Goal: Task Accomplishment & Management: Use online tool/utility

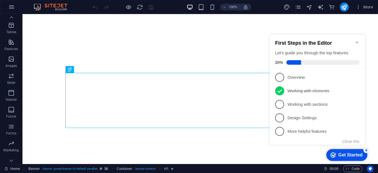
scroll to position [99, 0]
click at [11, 42] on icon "button" at bounding box center [11, 39] width 7 height 7
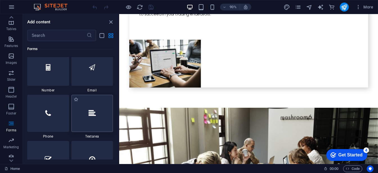
scroll to position [4291, 0]
click at [81, 78] on div at bounding box center [92, 66] width 42 height 37
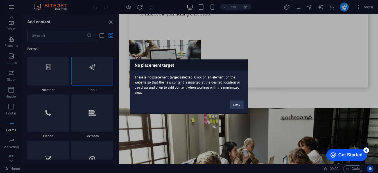
click at [83, 70] on div "No placement target There is no placement target selected. Click on an element …" at bounding box center [189, 86] width 378 height 173
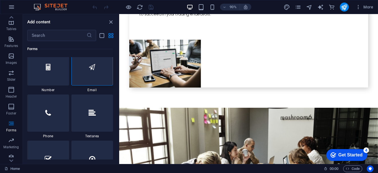
click at [83, 70] on div at bounding box center [92, 66] width 42 height 37
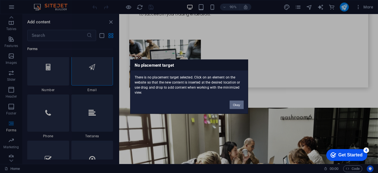
click at [237, 103] on button "Okay" at bounding box center [236, 104] width 14 height 8
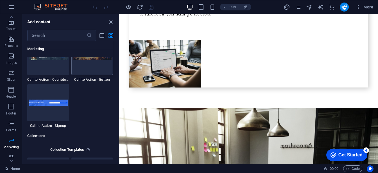
scroll to position [5052, 0]
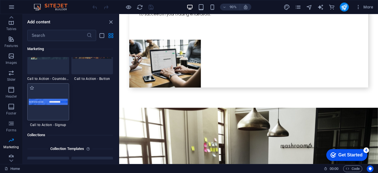
click at [62, 109] on div at bounding box center [48, 101] width 42 height 37
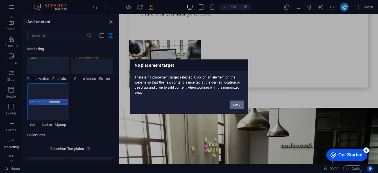
click at [236, 105] on button "Okay" at bounding box center [236, 104] width 14 height 8
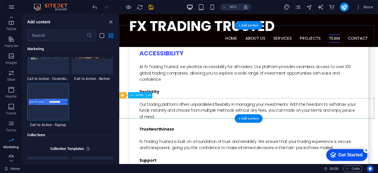
scroll to position [1401, 0]
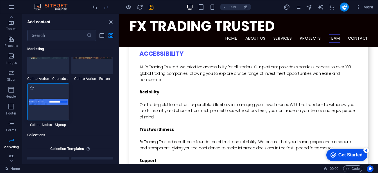
click at [58, 105] on div at bounding box center [48, 101] width 42 height 37
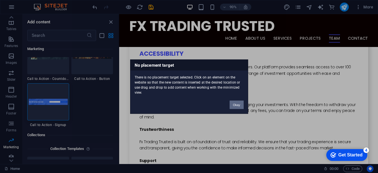
click at [240, 106] on button "Okay" at bounding box center [236, 104] width 14 height 8
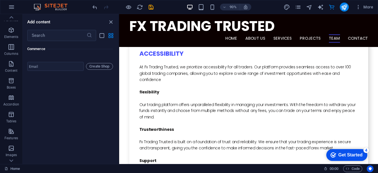
scroll to position [0, 0]
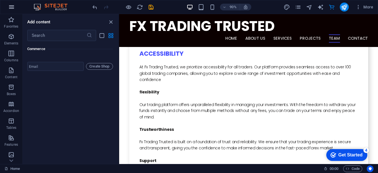
click at [12, 7] on icon "button" at bounding box center [11, 7] width 7 height 7
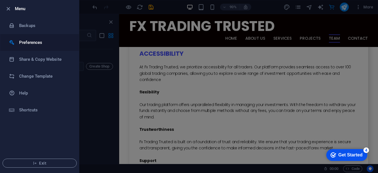
click at [29, 44] on h6 "Preferences" at bounding box center [45, 42] width 52 height 7
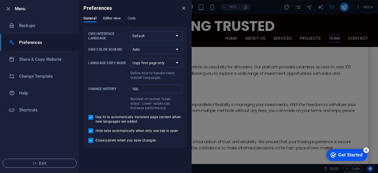
click at [109, 19] on span "Editor view" at bounding box center [112, 19] width 18 height 8
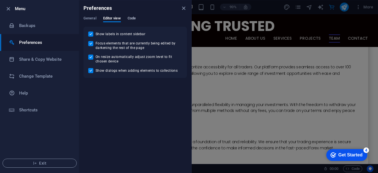
click at [133, 19] on span "Code" at bounding box center [131, 19] width 8 height 8
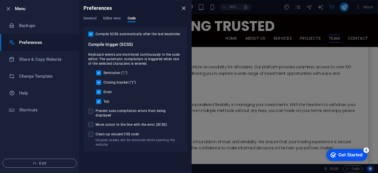
click at [184, 9] on icon "close" at bounding box center [183, 8] width 6 height 6
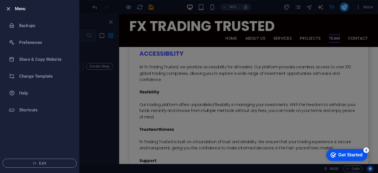
click at [7, 7] on icon "button" at bounding box center [8, 9] width 6 height 6
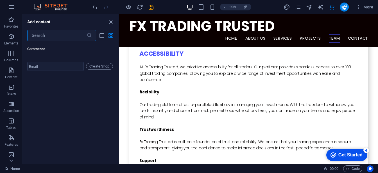
click at [43, 34] on input "text" at bounding box center [56, 35] width 59 height 11
type input "s"
type input "r"
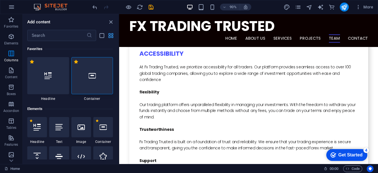
click at [111, 35] on icon "grid-view" at bounding box center [111, 35] width 6 height 6
click at [111, 24] on icon "close panel" at bounding box center [111, 22] width 6 height 6
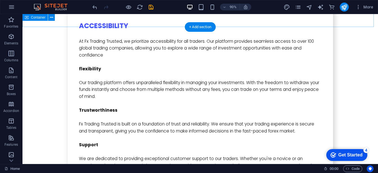
scroll to position [1391, 0]
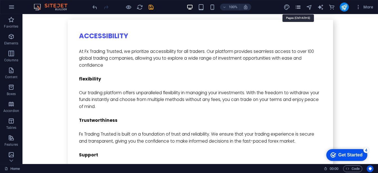
click at [298, 130] on icon "pages" at bounding box center [177, 133] width 243 height 7
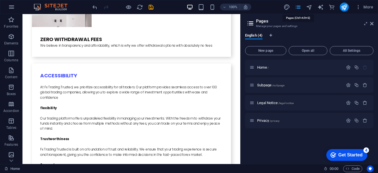
scroll to position [1424, 0]
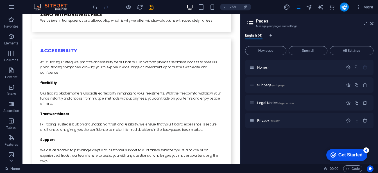
click at [270, 36] on icon "Language Tabs" at bounding box center [270, 35] width 3 height 3
select select "41"
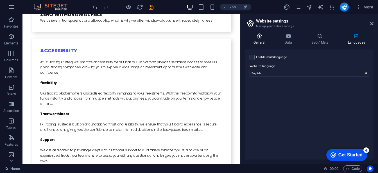
click at [262, 42] on h4 "General" at bounding box center [260, 39] width 31 height 12
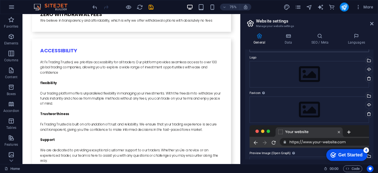
scroll to position [0, 0]
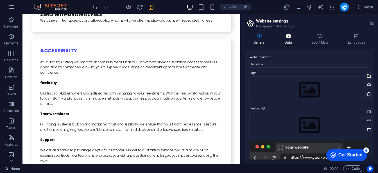
click at [286, 40] on h4 "Data" at bounding box center [289, 39] width 27 height 12
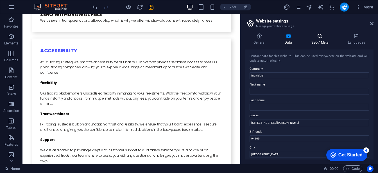
click at [317, 38] on icon at bounding box center [319, 36] width 34 height 6
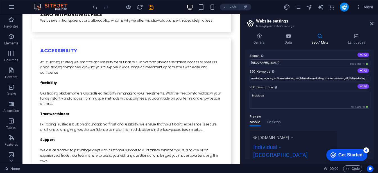
scroll to position [17, 0]
click at [277, 122] on span "Desktop" at bounding box center [273, 123] width 13 height 8
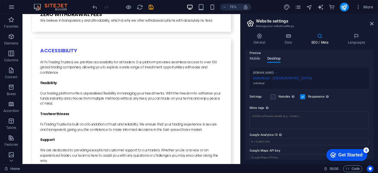
scroll to position [0, 0]
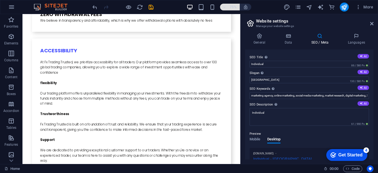
click at [227, 6] on span "75%" at bounding box center [229, 7] width 15 height 7
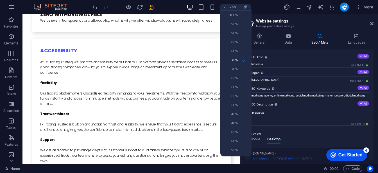
click at [230, 6] on div at bounding box center [189, 86] width 378 height 173
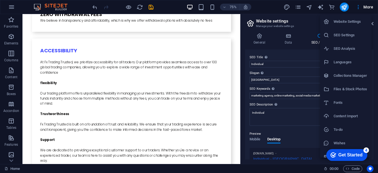
click at [367, 2] on div at bounding box center [189, 86] width 378 height 173
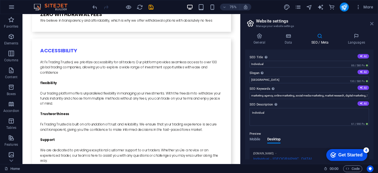
click at [372, 23] on icon at bounding box center [371, 23] width 3 height 4
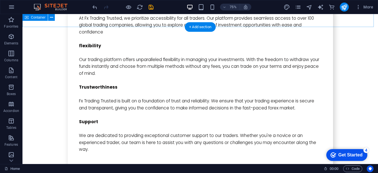
scroll to position [1391, 0]
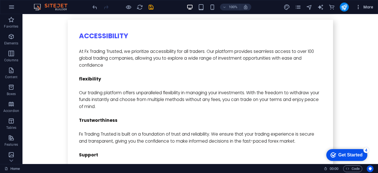
click at [370, 10] on button "More" at bounding box center [364, 7] width 22 height 9
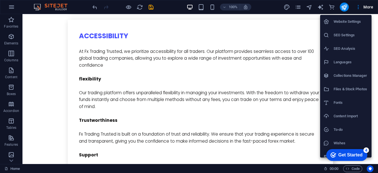
scroll to position [6, 0]
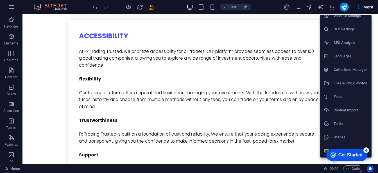
click at [351, 73] on li "Collections Manager" at bounding box center [345, 69] width 51 height 13
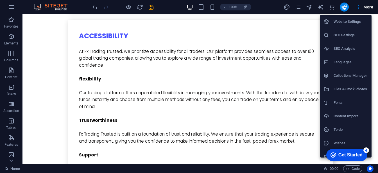
click at [11, 158] on div at bounding box center [189, 86] width 378 height 173
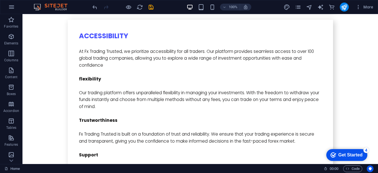
click at [11, 158] on icon at bounding box center [11, 160] width 8 height 8
click at [10, 155] on icon "button" at bounding box center [11, 152] width 7 height 7
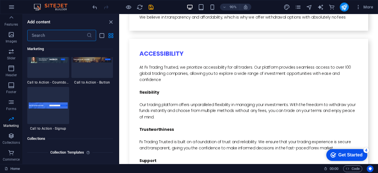
scroll to position [5048, 0]
drag, startPoint x: 111, startPoint y: 25, endPoint x: 84, endPoint y: 13, distance: 29.2
click at [111, 25] on icon "close panel" at bounding box center [111, 22] width 6 height 6
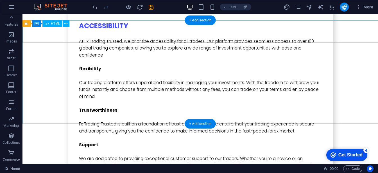
scroll to position [1391, 0]
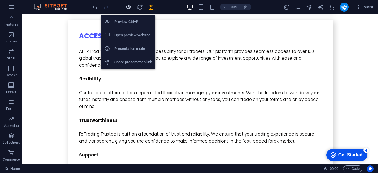
click at [129, 8] on icon "button" at bounding box center [128, 7] width 6 height 6
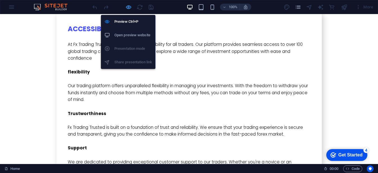
click at [128, 8] on icon "button" at bounding box center [128, 7] width 6 height 6
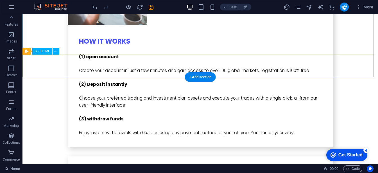
scroll to position [1753, 0]
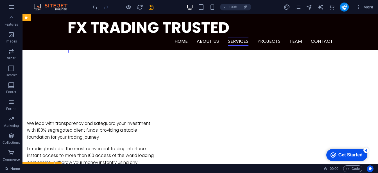
scroll to position [253, 0]
